Goal: Transaction & Acquisition: Purchase product/service

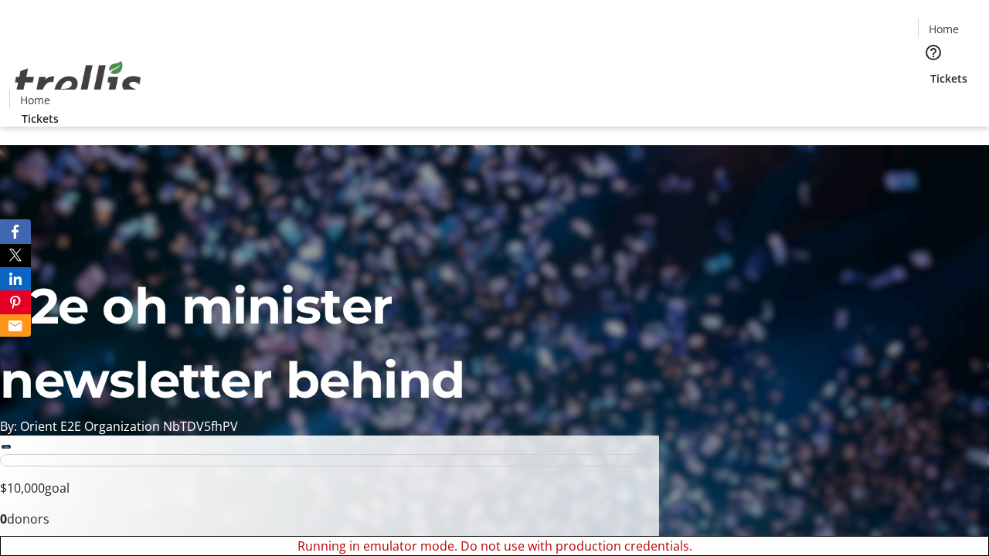
click at [945, 23] on span "Sign Up" at bounding box center [951, 21] width 45 height 19
type input "[PERSON_NAME][EMAIL_ADDRESS][DOMAIN_NAME]"
type input "[PERSON_NAME]"
type input "West"
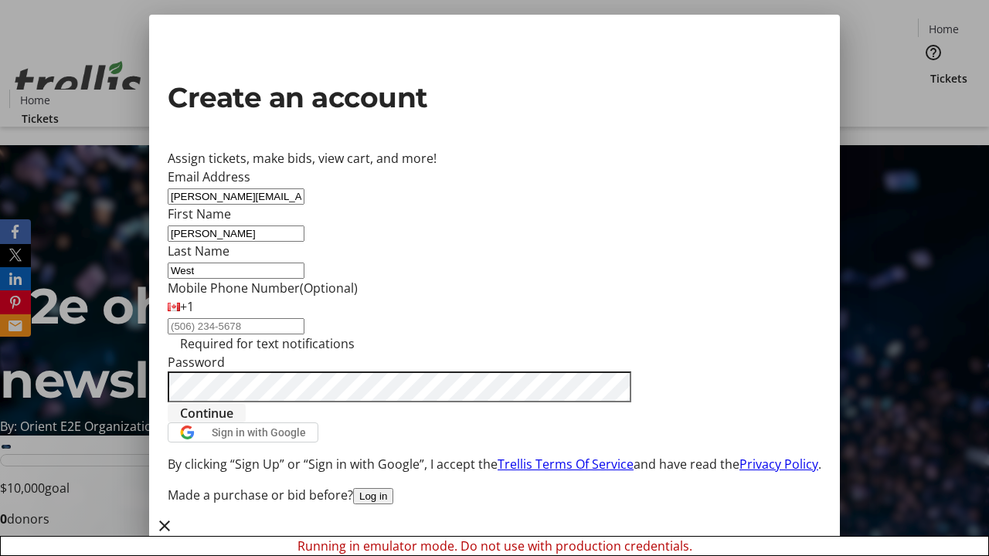
click at [233, 423] on span "Continue" at bounding box center [206, 413] width 53 height 19
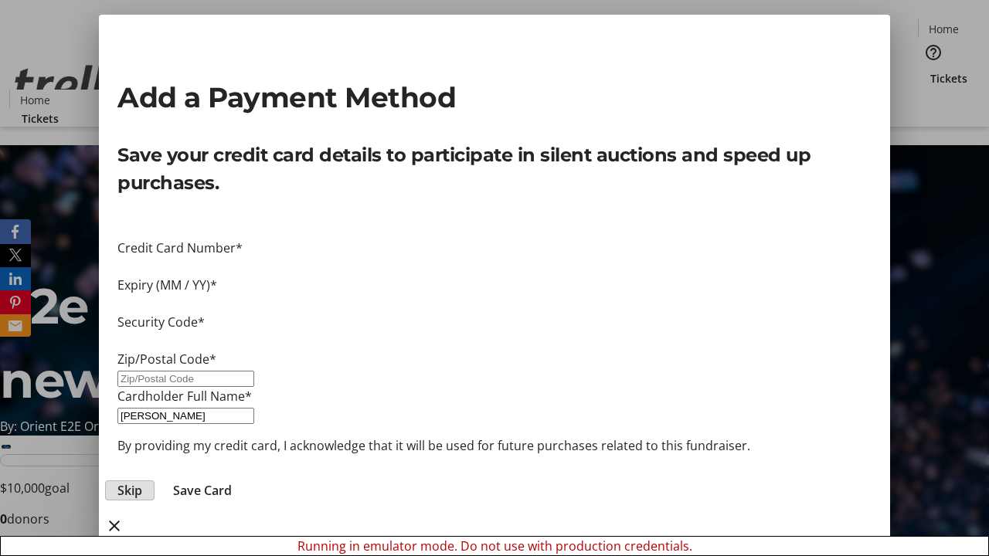
click at [142, 481] on span "Skip" at bounding box center [129, 490] width 25 height 19
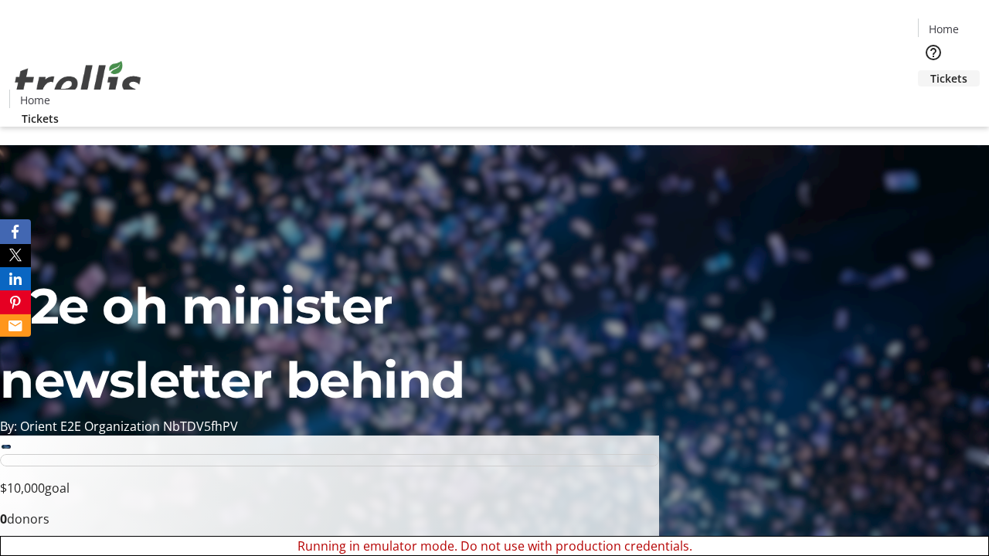
click at [930, 70] on span "Tickets" at bounding box center [948, 78] width 37 height 16
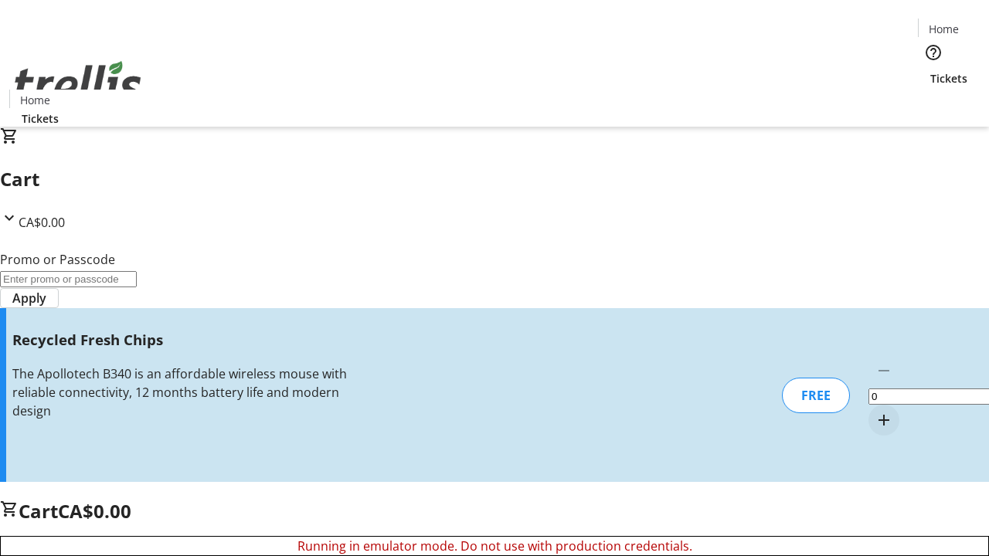
click at [875, 411] on mat-icon "Increment by one" at bounding box center [884, 420] width 19 height 19
type input "1"
